Goal: Information Seeking & Learning: Learn about a topic

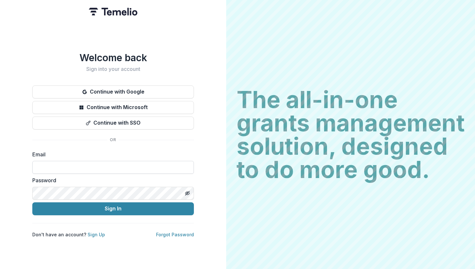
click at [122, 162] on input at bounding box center [113, 167] width 162 height 13
type input "**********"
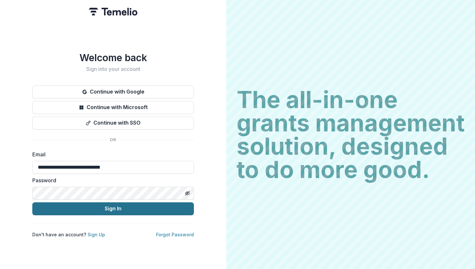
click at [107, 204] on button "Sign In" at bounding box center [113, 208] width 162 height 13
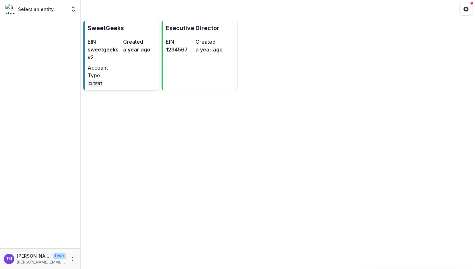
click at [125, 64] on div "EIN sweetgeeksv2 Created a year ago Account Type CLIENT" at bounding box center [122, 62] width 69 height 49
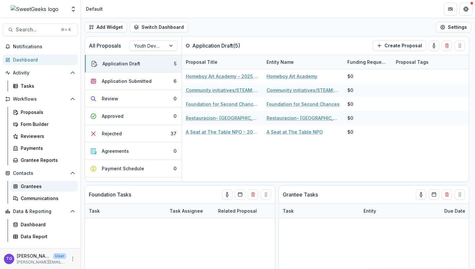
click at [40, 185] on div "Grantees" at bounding box center [47, 186] width 52 height 7
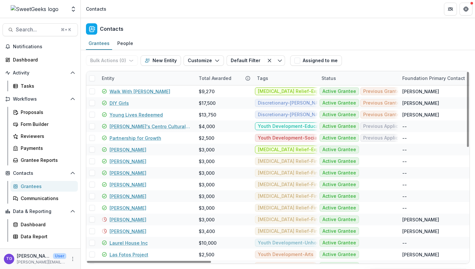
click at [144, 74] on div "Entity" at bounding box center [146, 78] width 97 height 14
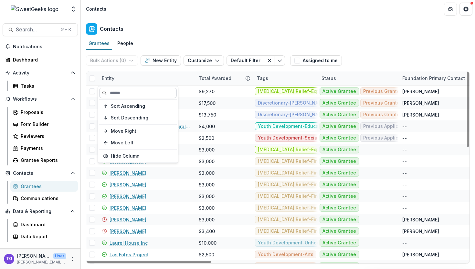
click at [131, 94] on input at bounding box center [138, 93] width 78 height 10
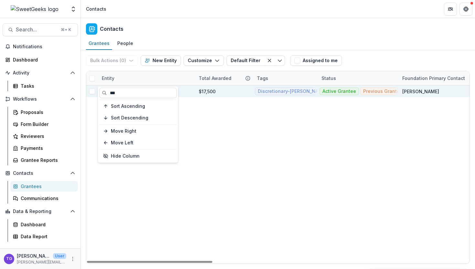
type input "***"
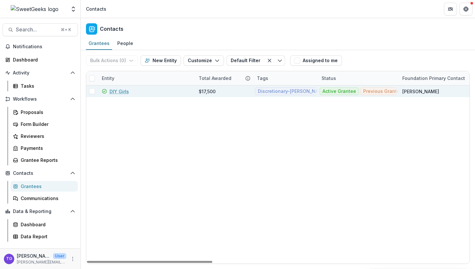
click at [199, 90] on div "$17,500" at bounding box center [207, 91] width 17 height 7
click at [122, 91] on link "DIY Girls" at bounding box center [119, 91] width 19 height 7
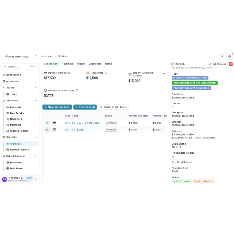
scroll to position [628, 0]
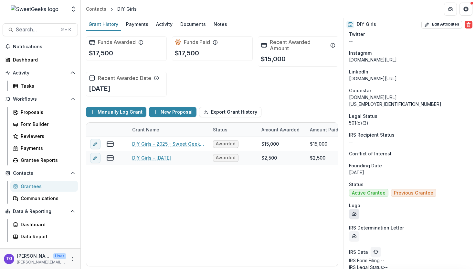
click at [357, 208] on button "download-entity-logo" at bounding box center [354, 213] width 10 height 10
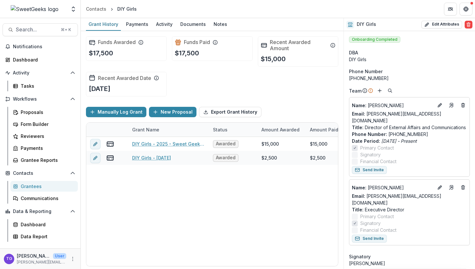
click at [37, 187] on div "Grantees" at bounding box center [47, 186] width 52 height 7
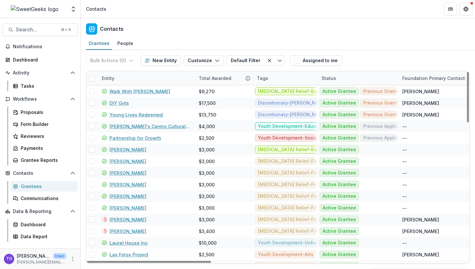
click at [125, 78] on div "Entity" at bounding box center [146, 78] width 97 height 14
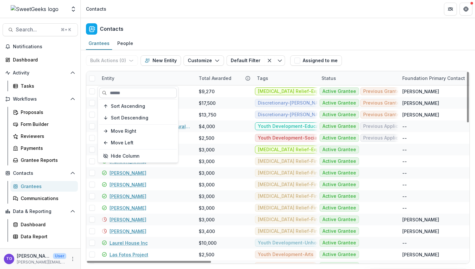
click at [126, 95] on input at bounding box center [138, 93] width 78 height 10
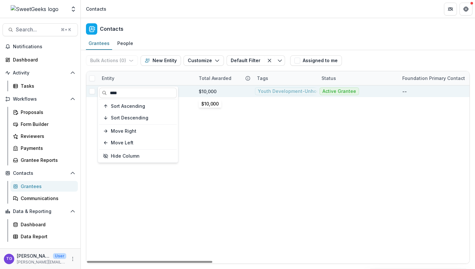
type input "****"
click at [215, 88] on div "$10,000" at bounding box center [208, 91] width 18 height 7
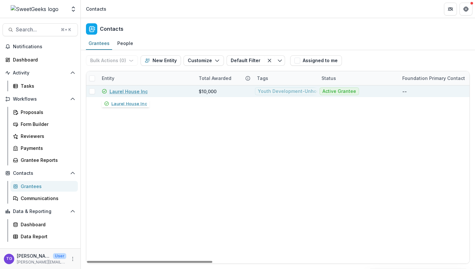
click at [128, 90] on link "Laurel House Inc" at bounding box center [129, 91] width 38 height 7
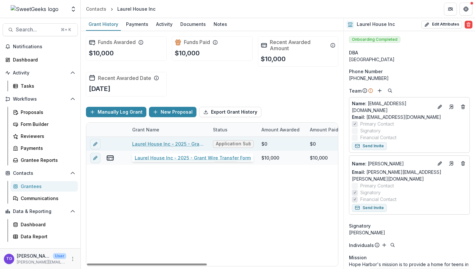
click at [177, 143] on link "Laurel House Inc - 2025 - Grant Wire Transfer Form" at bounding box center [168, 143] width 73 height 7
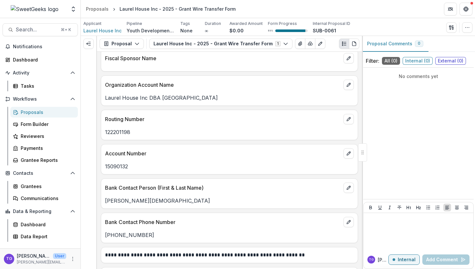
scroll to position [14, 0]
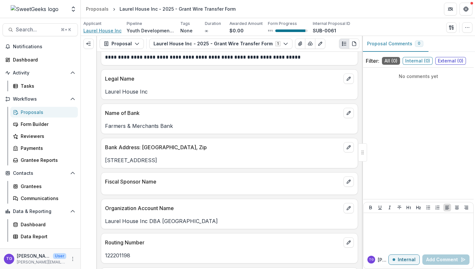
click at [97, 30] on span "Laurel House Inc" at bounding box center [102, 30] width 38 height 7
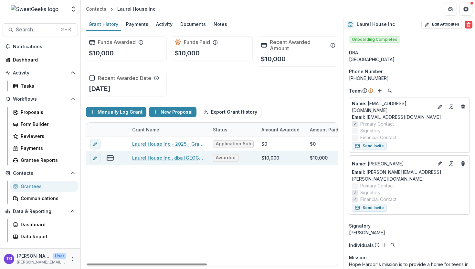
click at [163, 155] on link "Laurel House Inc., dba [GEOGRAPHIC_DATA] - 2025 - Sweet Geeks Foundation Grant …" at bounding box center [168, 157] width 73 height 7
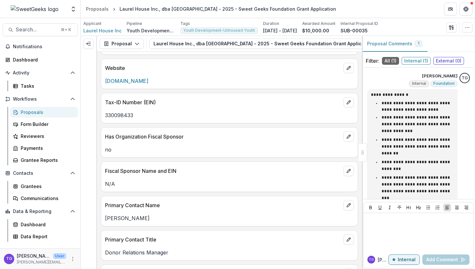
scroll to position [238, 0]
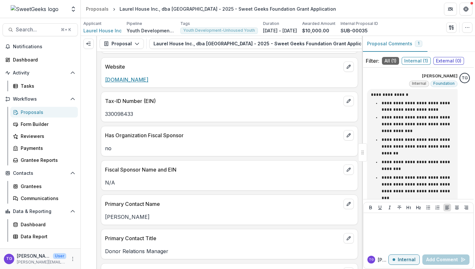
click at [140, 81] on link "[DOMAIN_NAME]" at bounding box center [126, 79] width 43 height 6
click at [148, 80] on link "[DOMAIN_NAME]" at bounding box center [126, 79] width 43 height 6
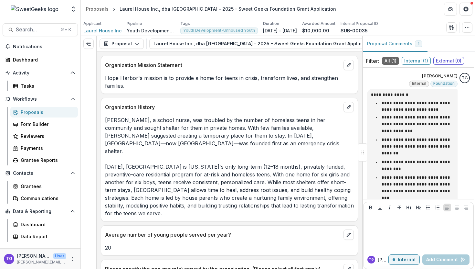
scroll to position [574, 0]
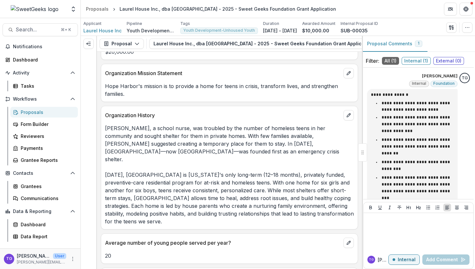
drag, startPoint x: 128, startPoint y: 95, endPoint x: 105, endPoint y: 88, distance: 24.2
click at [105, 88] on div "Hope Harbor's mission is to provide a home for teens in crisis, transform lives…" at bounding box center [229, 90] width 257 height 16
copy p "Hope Harbor's mission is to provide a home for teens in crisis, transform lives…"
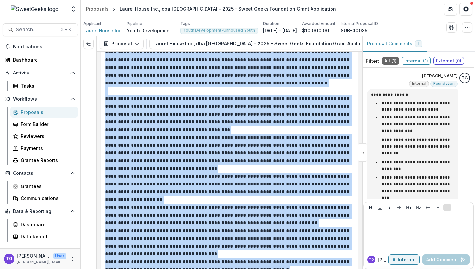
scroll to position [1063, 0]
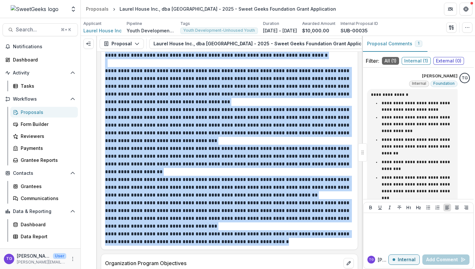
drag, startPoint x: 106, startPoint y: 117, endPoint x: 316, endPoint y: 228, distance: 237.0
click at [316, 228] on div "**********" at bounding box center [229, 129] width 249 height 233
copy div "**********"
click at [106, 8] on div "Proposals" at bounding box center [97, 8] width 23 height 7
